Goal: Contribute content

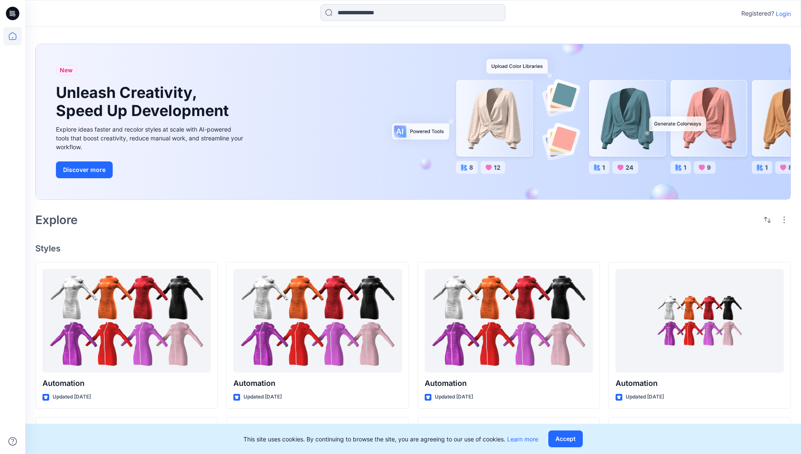
click at [781, 13] on p "Login" at bounding box center [782, 13] width 15 height 9
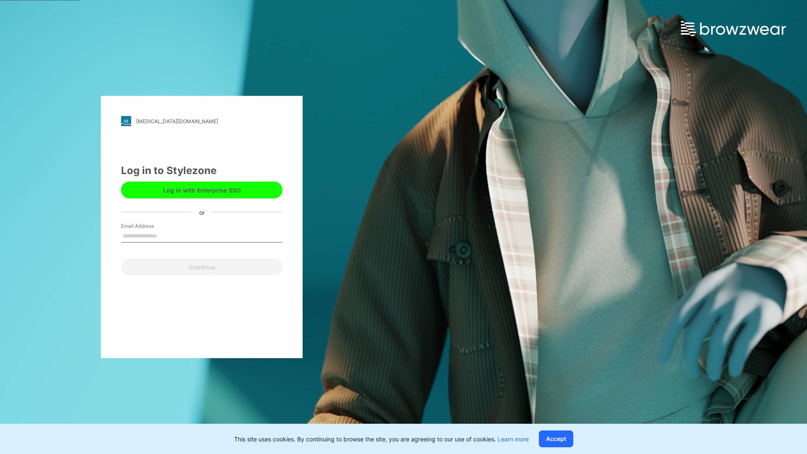
click at [166, 235] on input "Email Address" at bounding box center [201, 236] width 161 height 13
type input "**********"
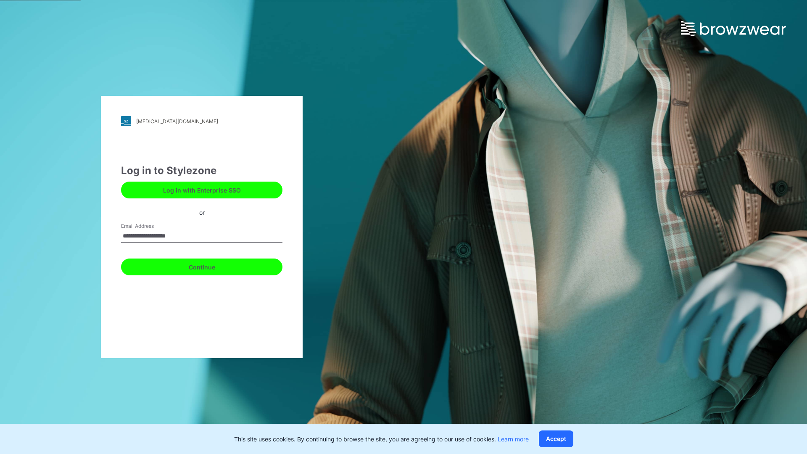
click at [211, 266] on button "Continue" at bounding box center [201, 266] width 161 height 17
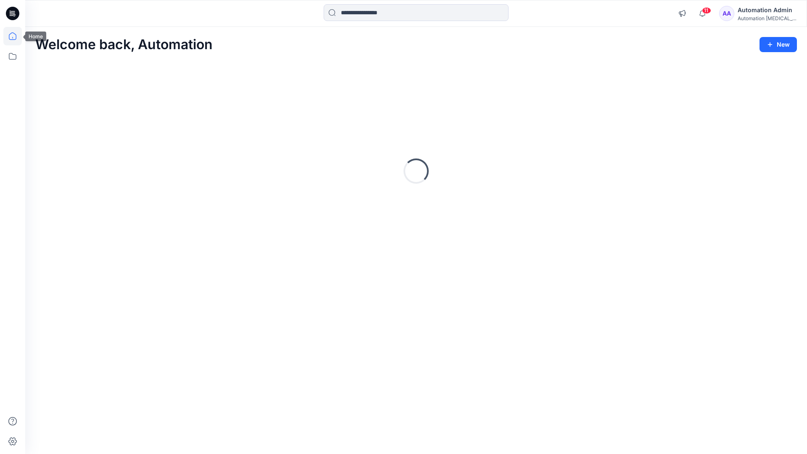
click at [16, 36] on icon at bounding box center [13, 36] width 8 height 8
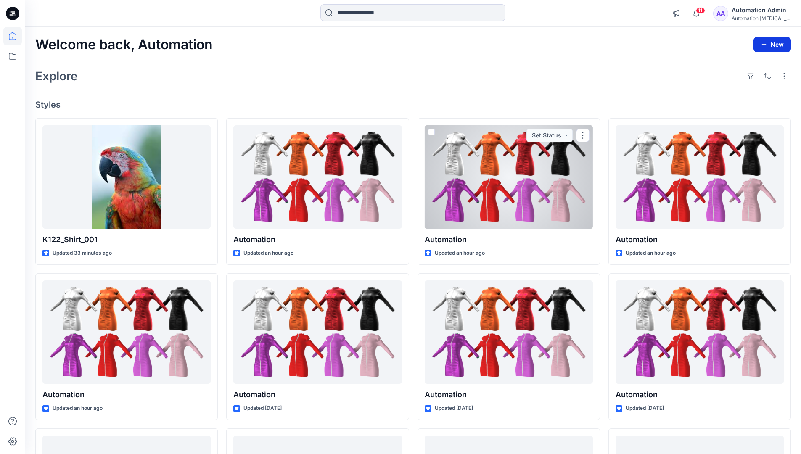
click at [765, 47] on icon "button" at bounding box center [763, 44] width 7 height 7
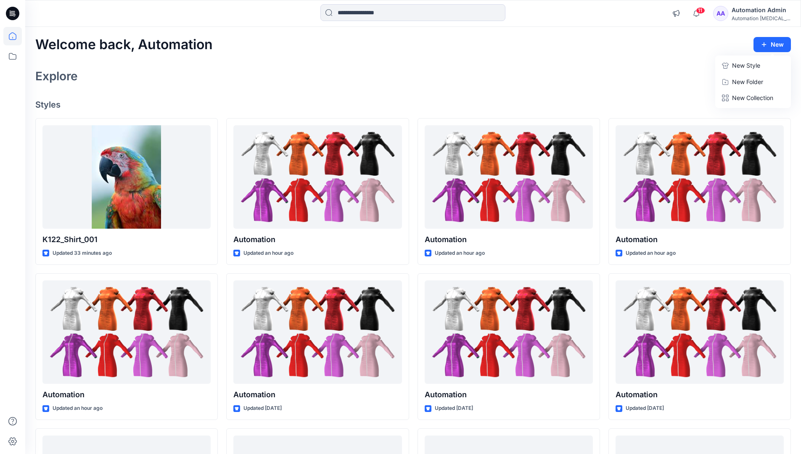
click at [729, 66] on button "New Style" at bounding box center [753, 65] width 72 height 17
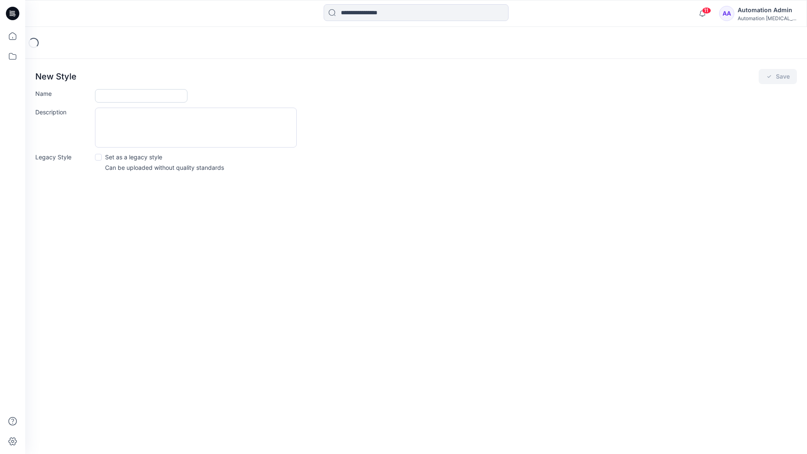
click at [112, 94] on input "Name" at bounding box center [141, 95] width 92 height 13
type input "**********"
click at [786, 76] on button "Save" at bounding box center [778, 76] width 38 height 15
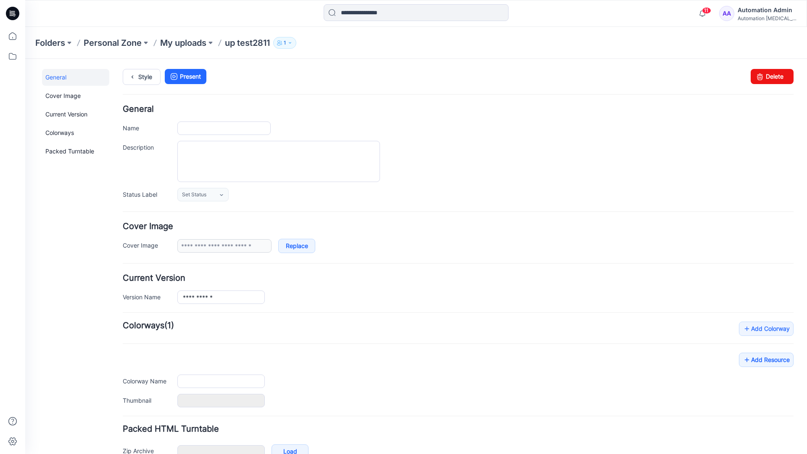
type input "**********"
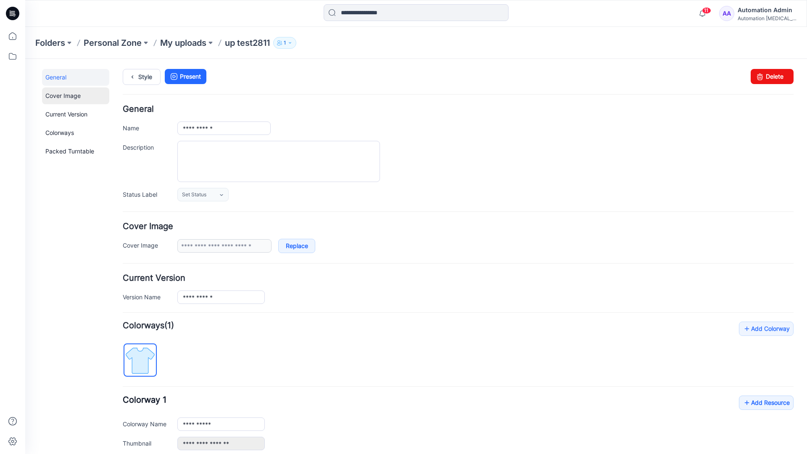
click at [62, 95] on link "Cover Image" at bounding box center [75, 95] width 67 height 17
click at [58, 112] on link "Current Version" at bounding box center [75, 114] width 67 height 17
click at [61, 132] on link "Colorways" at bounding box center [75, 132] width 67 height 17
click at [63, 152] on link "Packed Turntable" at bounding box center [75, 151] width 67 height 17
click at [760, 79] on link "Delete" at bounding box center [772, 76] width 43 height 15
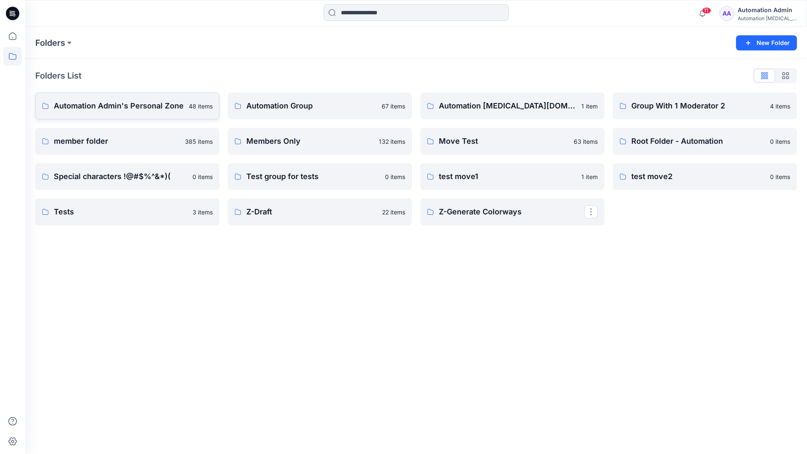
click at [134, 108] on p "Automation Admin's Personal Zone" at bounding box center [119, 106] width 130 height 12
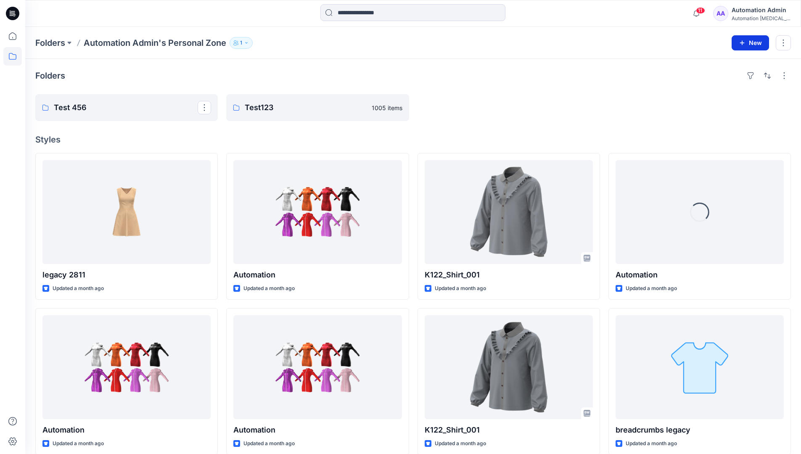
click at [741, 41] on icon "button" at bounding box center [741, 43] width 7 height 7
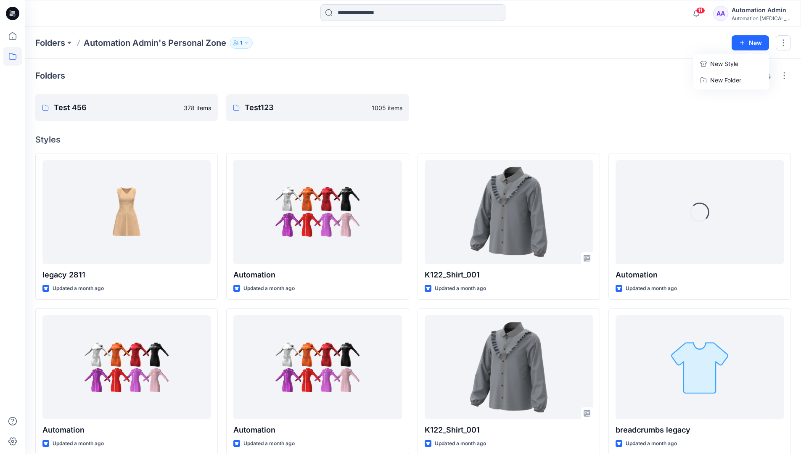
click at [733, 63] on p "New Style" at bounding box center [724, 64] width 28 height 10
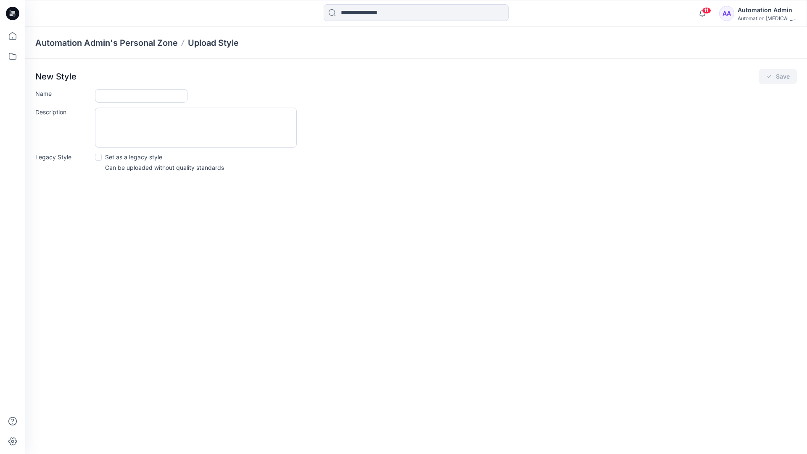
click at [111, 94] on input "Name" at bounding box center [141, 95] width 92 height 13
type input "**********"
click at [99, 156] on span at bounding box center [98, 157] width 7 height 7
click at [780, 78] on button "Save" at bounding box center [778, 76] width 38 height 15
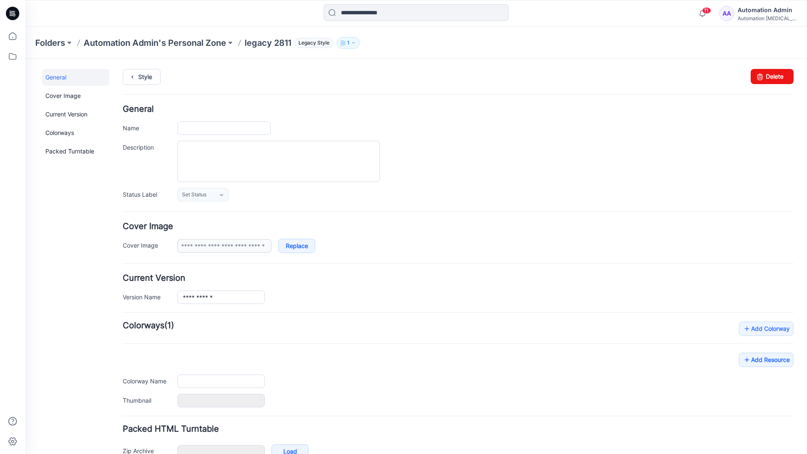
type input "**********"
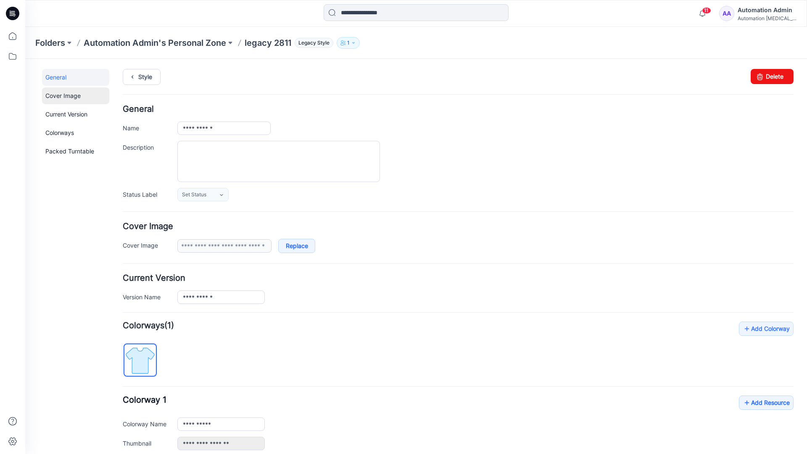
click at [64, 96] on link "Cover Image" at bounding box center [75, 95] width 67 height 17
click at [64, 117] on link "Current Version" at bounding box center [75, 114] width 67 height 17
click at [62, 132] on link "Colorways" at bounding box center [75, 132] width 67 height 17
click at [67, 151] on link "Packed Turntable" at bounding box center [75, 151] width 67 height 17
click at [762, 75] on link "Delete" at bounding box center [772, 76] width 43 height 15
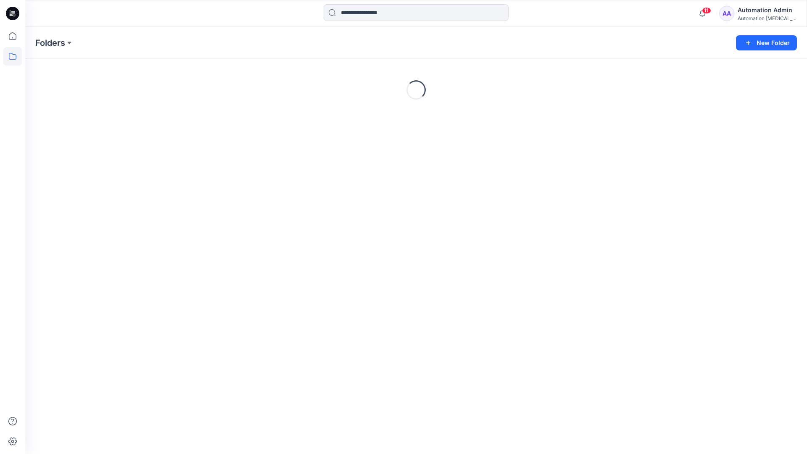
click at [763, 18] on div "Automation [MEDICAL_DATA]..." at bounding box center [767, 18] width 59 height 6
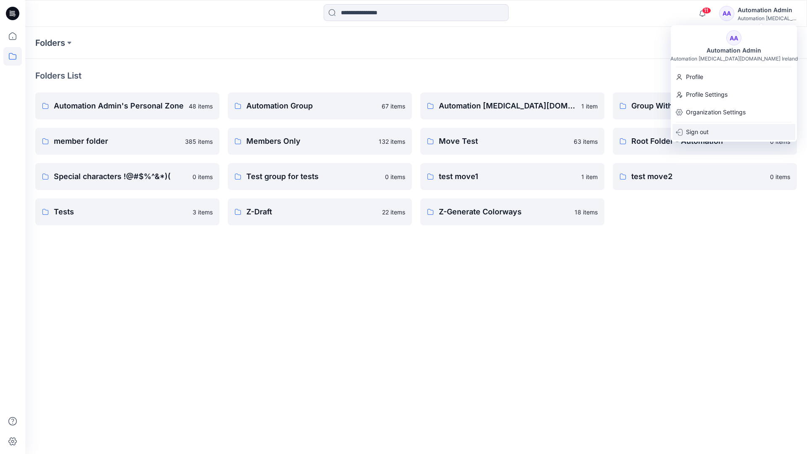
click at [701, 131] on p "Sign out" at bounding box center [697, 132] width 23 height 16
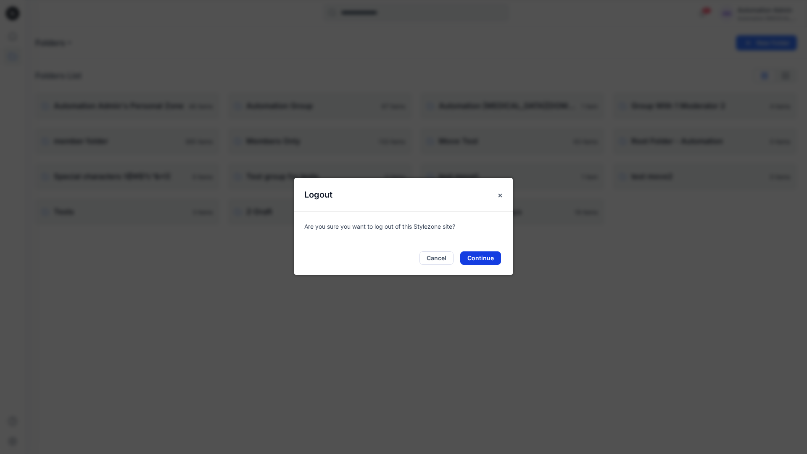
click at [489, 255] on button "Continue" at bounding box center [480, 257] width 41 height 13
